Goal: Task Accomplishment & Management: Use online tool/utility

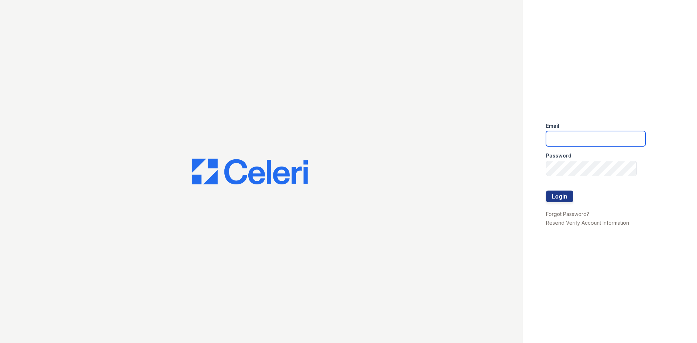
click at [579, 141] on input "email" at bounding box center [596, 138] width 100 height 15
type input "reservemgr@thewoodruffway.com"
click at [557, 199] on button "Login" at bounding box center [559, 197] width 27 height 12
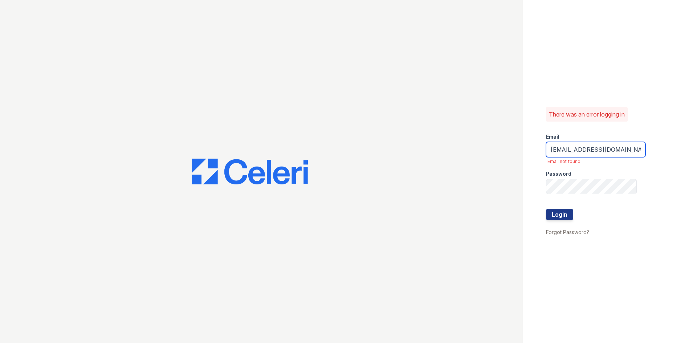
drag, startPoint x: 583, startPoint y: 149, endPoint x: 547, endPoint y: 149, distance: 35.2
click at [547, 149] on input "reservemgr@thewoodruffway.com" at bounding box center [596, 149] width 100 height 15
type input "@thewoodruffway.com"
drag, startPoint x: 617, startPoint y: 149, endPoint x: 533, endPoint y: 146, distance: 84.7
click at [533, 146] on div "There was an error logging in Email @thewoodruffway.com Email not found Passwor…" at bounding box center [610, 171] width 174 height 343
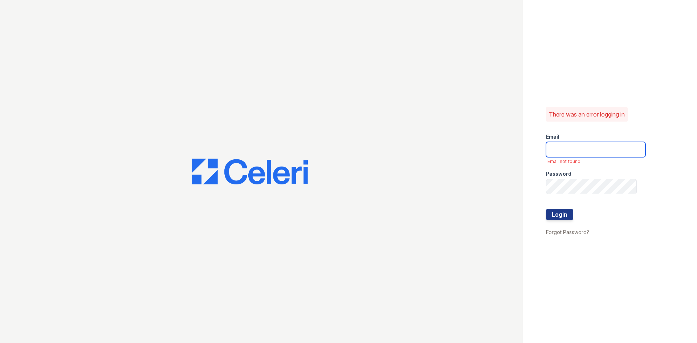
click at [575, 147] on input "email" at bounding box center [596, 149] width 100 height 15
type input "thereserve@thewoodruffway.com"
click at [564, 218] on button "Login" at bounding box center [559, 215] width 27 height 12
